Goal: Task Accomplishment & Management: Manage account settings

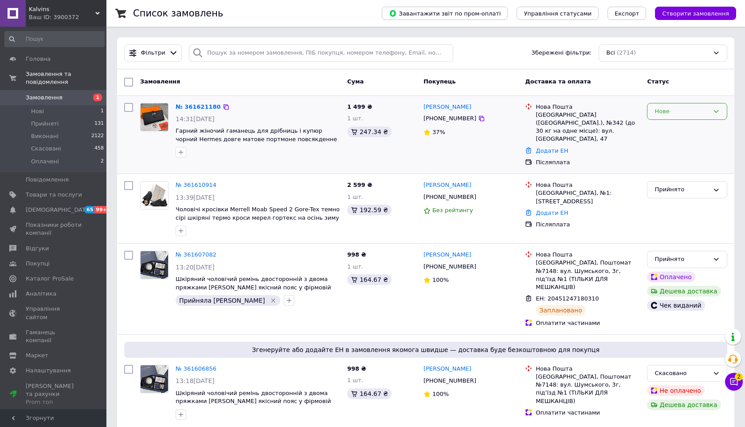
click at [671, 107] on div "Нове" at bounding box center [682, 111] width 55 height 9
click at [668, 130] on li "Прийнято" at bounding box center [687, 130] width 79 height 16
click at [237, 82] on div "Замовлення" at bounding box center [240, 82] width 207 height 16
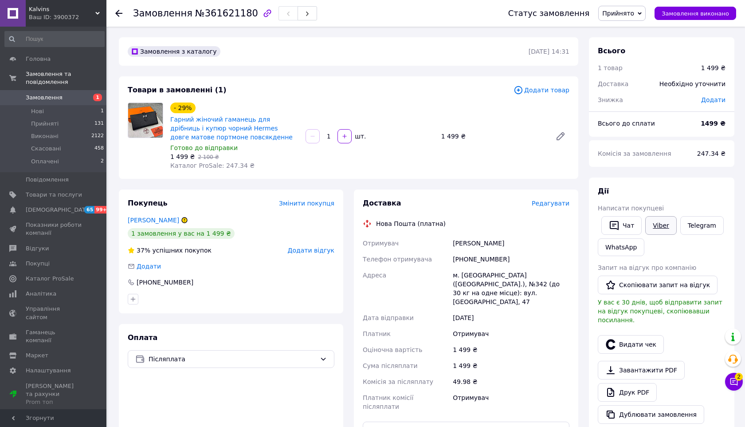
click at [661, 227] on link "Viber" at bounding box center [661, 225] width 31 height 19
click at [223, 119] on link "Гарний жіночий гаманець для дрібниць і купюр чорний Неrmes довге матове портмон…" at bounding box center [231, 128] width 122 height 25
drag, startPoint x: 453, startPoint y: 240, endPoint x: 507, endPoint y: 246, distance: 54.4
click at [508, 246] on div "Шабана Дарина" at bounding box center [511, 243] width 120 height 16
copy div "Шабана Дарина"
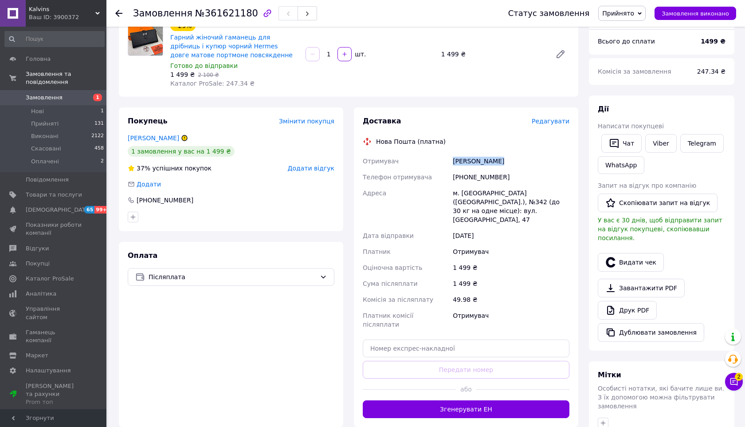
scroll to position [84, 0]
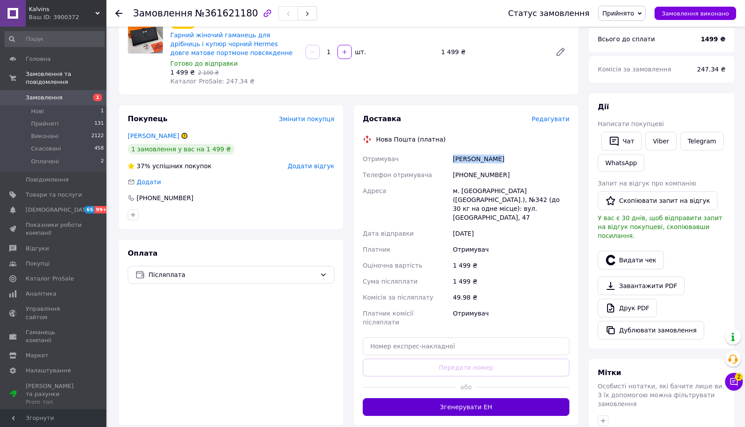
click at [442, 398] on button "Згенерувати ЕН" at bounding box center [466, 407] width 207 height 18
click at [509, 225] on div "12.09.2025" at bounding box center [511, 233] width 120 height 16
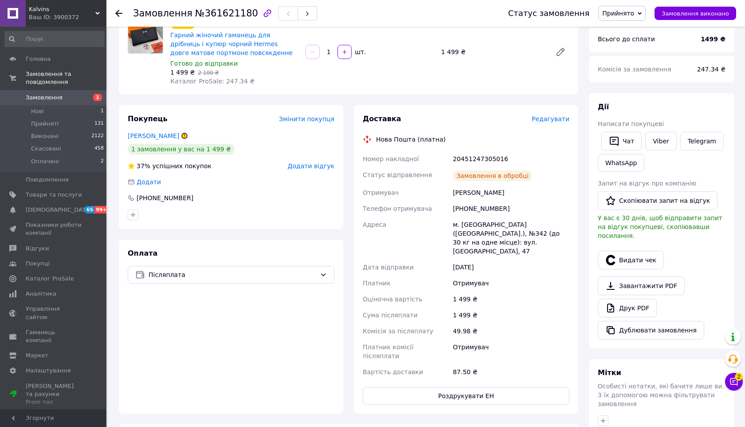
click at [467, 157] on div "20451247305016" at bounding box center [511, 159] width 120 height 16
copy div "20451247305016"
click at [532, 291] on div "1 499 ₴" at bounding box center [511, 299] width 120 height 16
click at [631, 251] on button "Видати чек" at bounding box center [631, 260] width 66 height 19
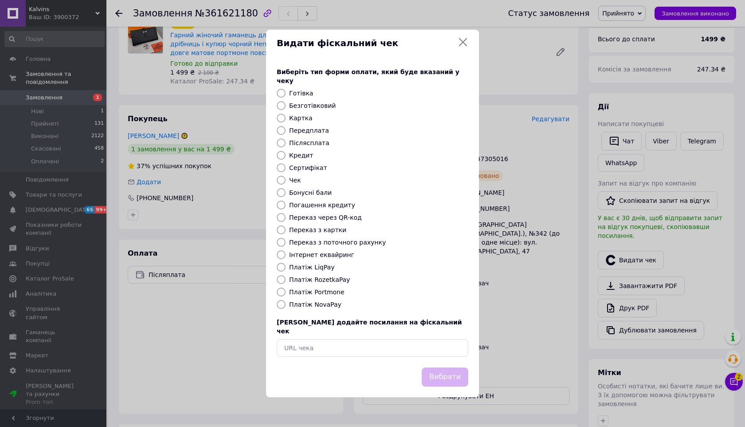
click at [283, 305] on input "Платіж NovaPay" at bounding box center [281, 304] width 9 height 9
radio input "true"
click at [455, 368] on button "Вибрати" at bounding box center [445, 376] width 47 height 19
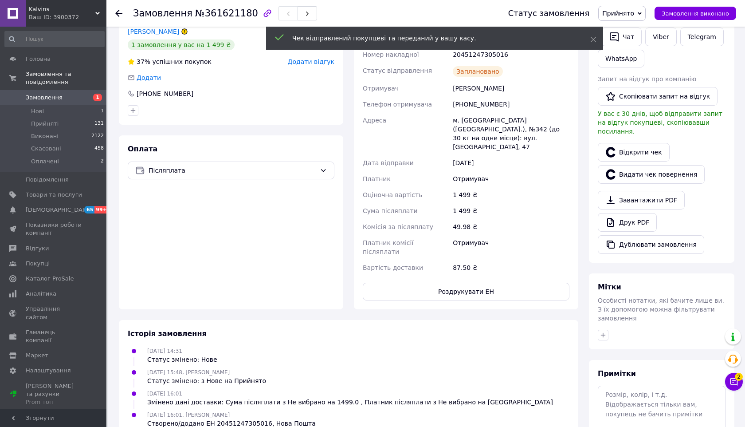
scroll to position [240, 0]
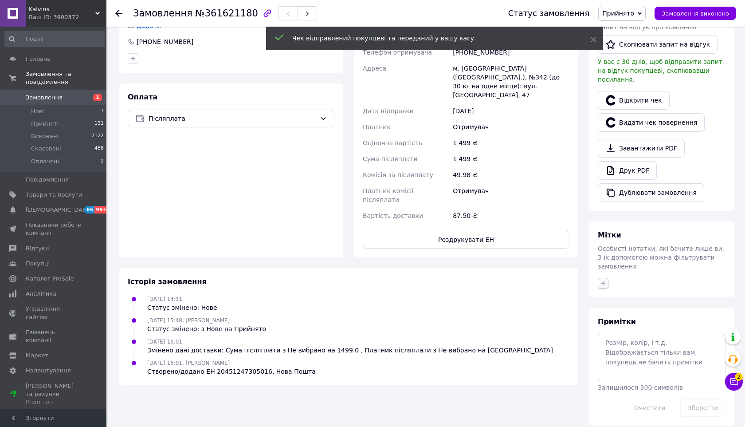
click at [603, 280] on icon "button" at bounding box center [603, 283] width 7 height 7
click at [607, 372] on input "Прийняла [PERSON_NAME]" at bounding box center [606, 375] width 6 height 6
checkbox input "true"
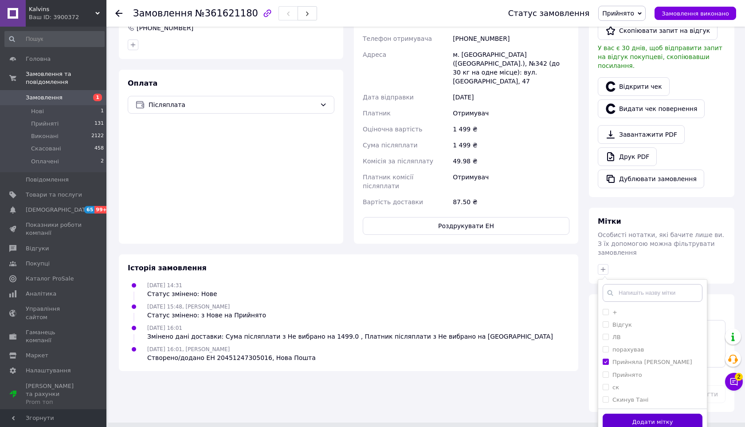
click at [612, 414] on button "Додати мітку" at bounding box center [653, 422] width 100 height 17
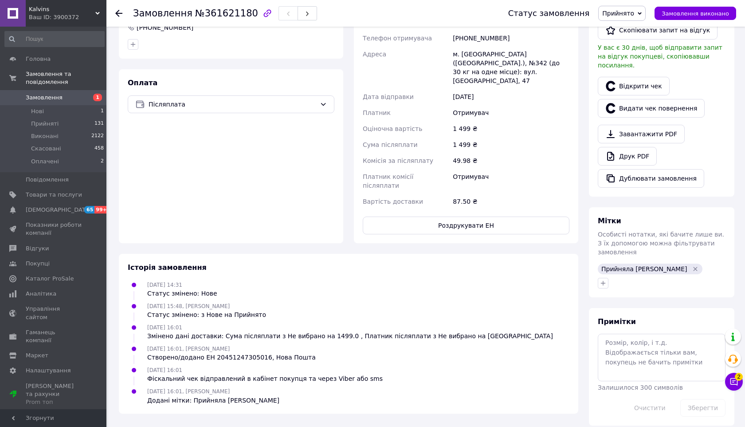
scroll to position [0, 0]
